Goal: Task Accomplishment & Management: Manage account settings

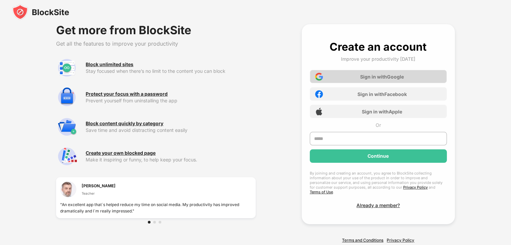
click at [361, 79] on div "Sign in with Google" at bounding box center [382, 77] width 44 height 6
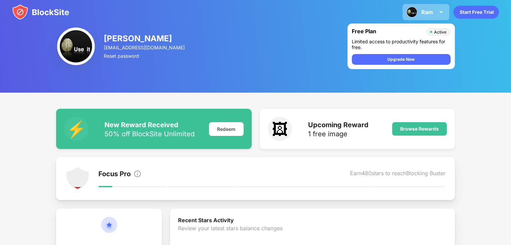
click at [437, 14] on div "[PERSON_NAME] View Account Insights Premium Rewards Settings Support Log Out" at bounding box center [426, 12] width 47 height 16
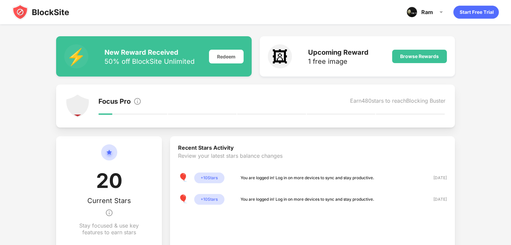
scroll to position [73, 0]
click at [83, 112] on img at bounding box center [78, 106] width 24 height 24
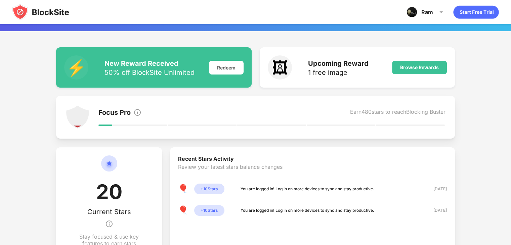
scroll to position [0, 0]
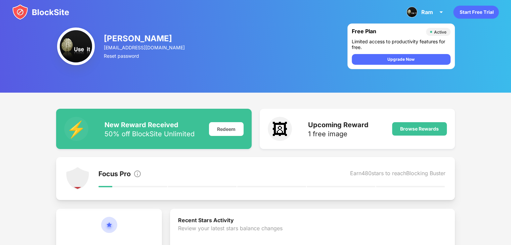
click at [77, 49] on img at bounding box center [76, 47] width 38 height 38
click at [440, 17] on div "[PERSON_NAME] View Account Insights Premium Rewards Settings Support Log Out" at bounding box center [426, 12] width 47 height 16
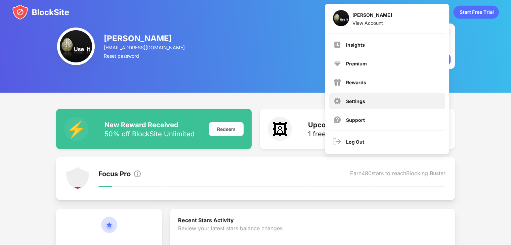
click at [352, 106] on div "Settings" at bounding box center [387, 101] width 116 height 16
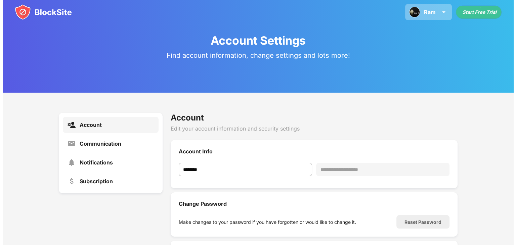
scroll to position [59, 0]
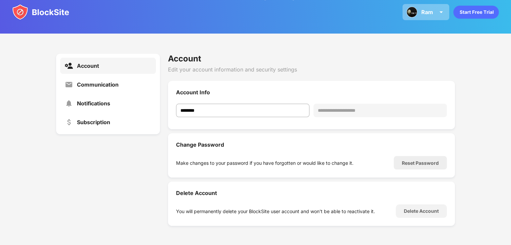
click at [437, 14] on div "[PERSON_NAME] View Account Insights Premium Rewards Settings Support Log Out" at bounding box center [426, 12] width 47 height 16
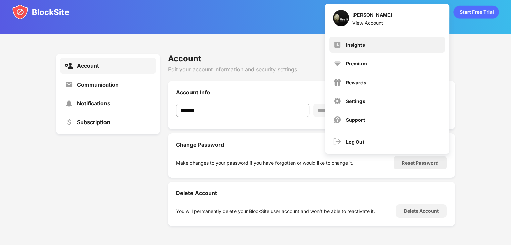
click at [353, 48] on div "Insights" at bounding box center [387, 45] width 116 height 16
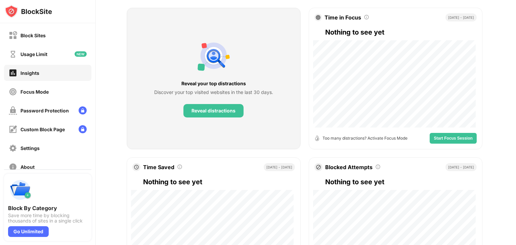
scroll to position [113, 0]
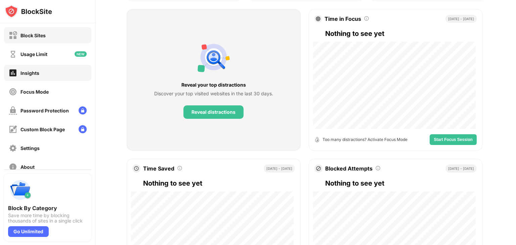
click at [45, 43] on div "Block Sites" at bounding box center [47, 35] width 87 height 16
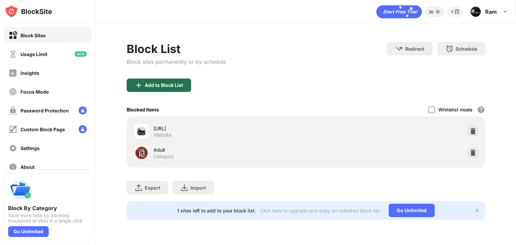
click at [157, 84] on div "Add to Block List" at bounding box center [164, 85] width 38 height 5
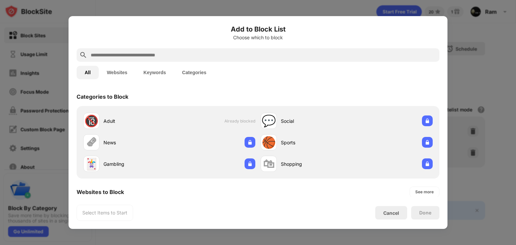
click at [149, 54] on input "text" at bounding box center [263, 55] width 347 height 8
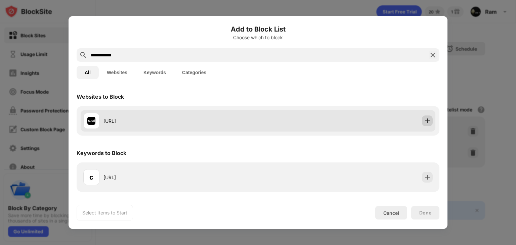
type input "**********"
click at [430, 119] on img at bounding box center [427, 121] width 7 height 7
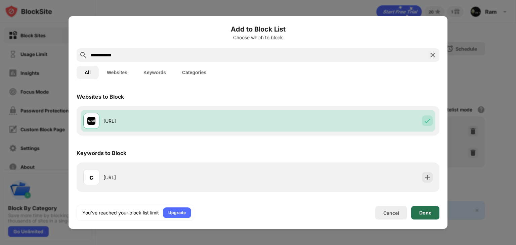
click at [429, 210] on div "Done" at bounding box center [425, 212] width 12 height 5
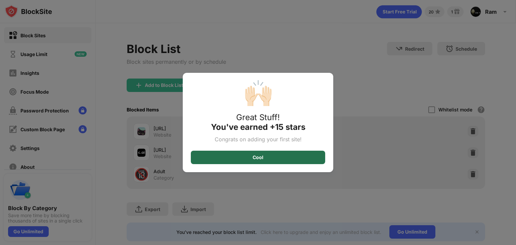
click at [282, 159] on div "Cool" at bounding box center [258, 157] width 134 height 13
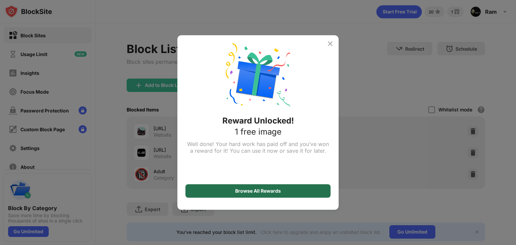
click at [264, 194] on div "Browse All Rewards" at bounding box center [258, 191] width 46 height 5
